Goal: Information Seeking & Learning: Learn about a topic

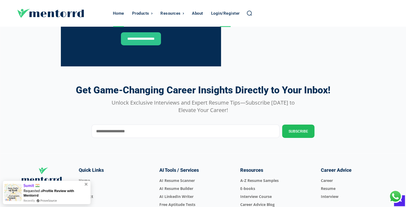
scroll to position [1867, 0]
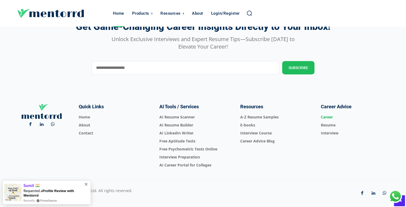
click at [325, 115] on span "Career" at bounding box center [355, 117] width 68 height 8
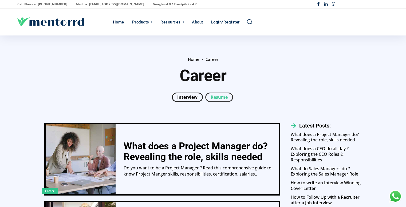
click at [212, 93] on span at bounding box center [219, 97] width 28 height 9
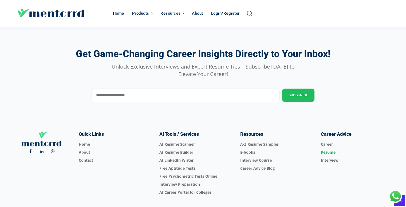
scroll to position [515, 0]
